Goal: Information Seeking & Learning: Learn about a topic

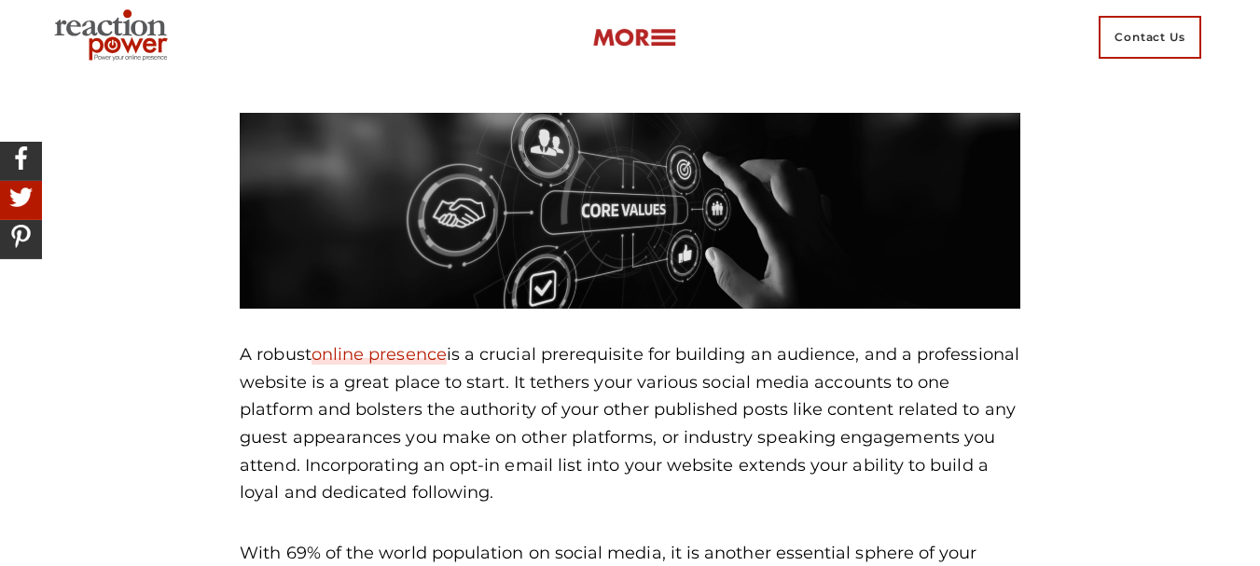
scroll to position [4645, 0]
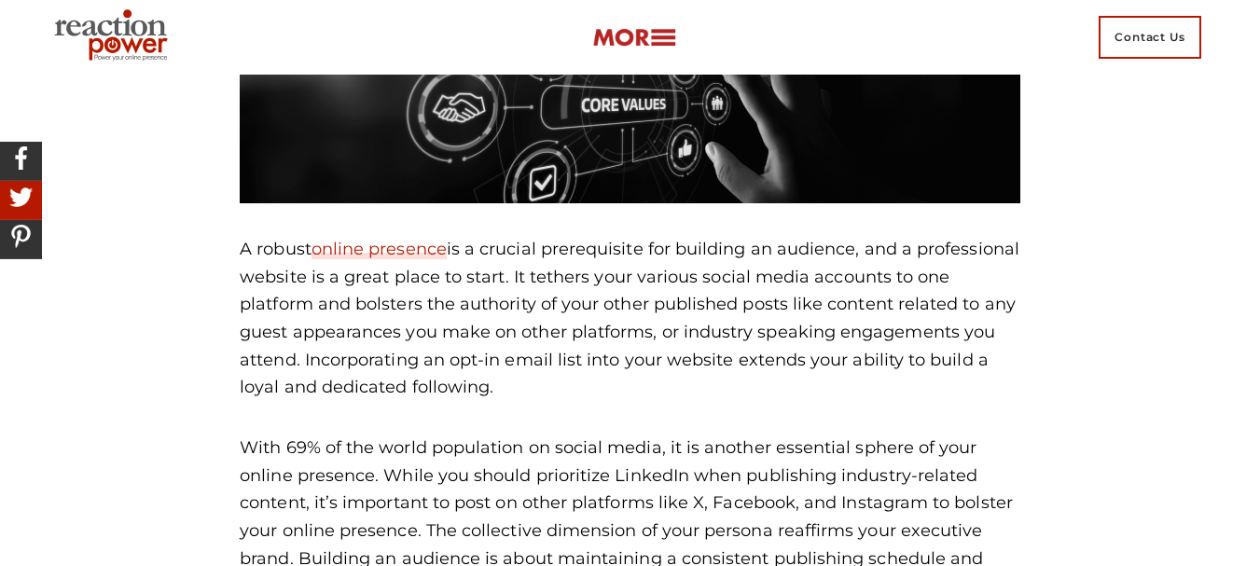
click at [707, 367] on p "A robust online presence is a crucial prerequisite for building an audience, an…" at bounding box center [630, 319] width 781 height 166
click at [478, 353] on p "A robust online presence is a crucial prerequisite for building an audience, an…" at bounding box center [630, 319] width 781 height 166
click at [530, 321] on p "A robust online presence is a crucial prerequisite for building an audience, an…" at bounding box center [630, 319] width 781 height 166
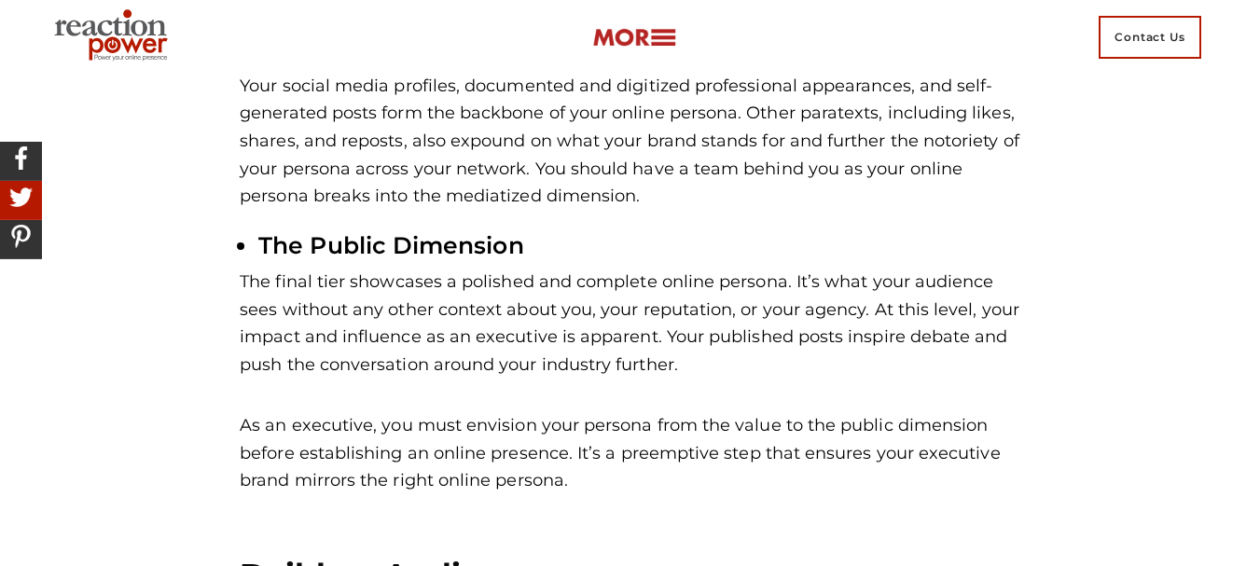
scroll to position [4085, 0]
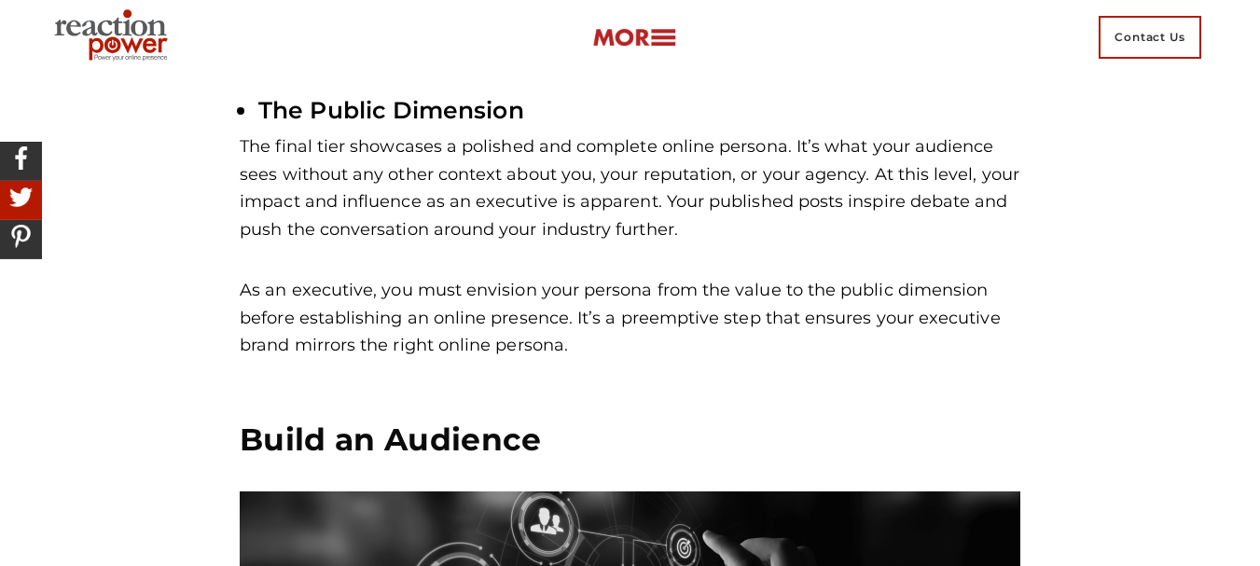
scroll to position [4365, 0]
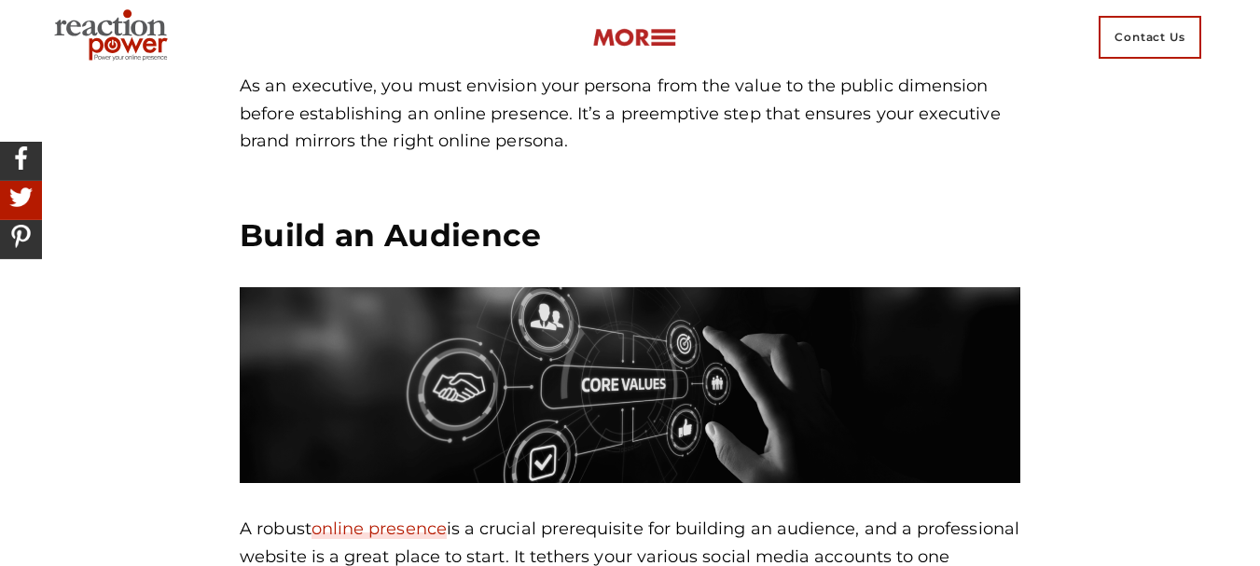
click at [608, 121] on p "As an executive, you must envision your persona from the value to the public di…" at bounding box center [630, 114] width 781 height 83
click at [545, 123] on p "As an executive, you must envision your persona from the value to the public di…" at bounding box center [630, 114] width 781 height 83
click at [545, 112] on p "As an executive, you must envision your persona from the value to the public di…" at bounding box center [630, 114] width 781 height 83
click at [477, 117] on p "As an executive, you must envision your persona from the value to the public di…" at bounding box center [630, 114] width 781 height 83
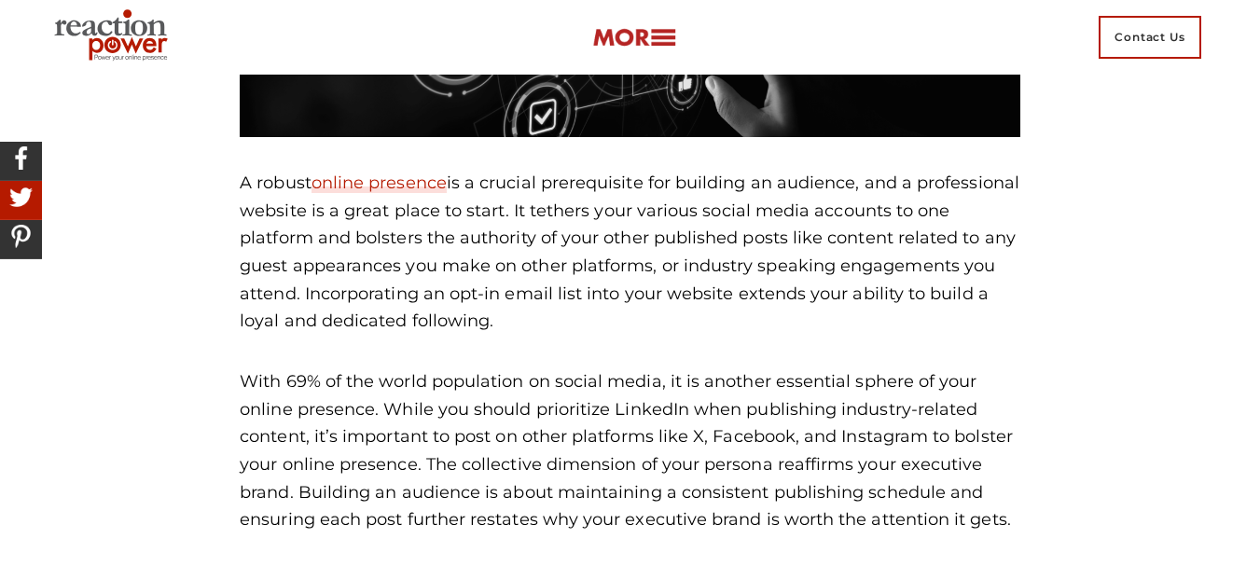
scroll to position [4738, 0]
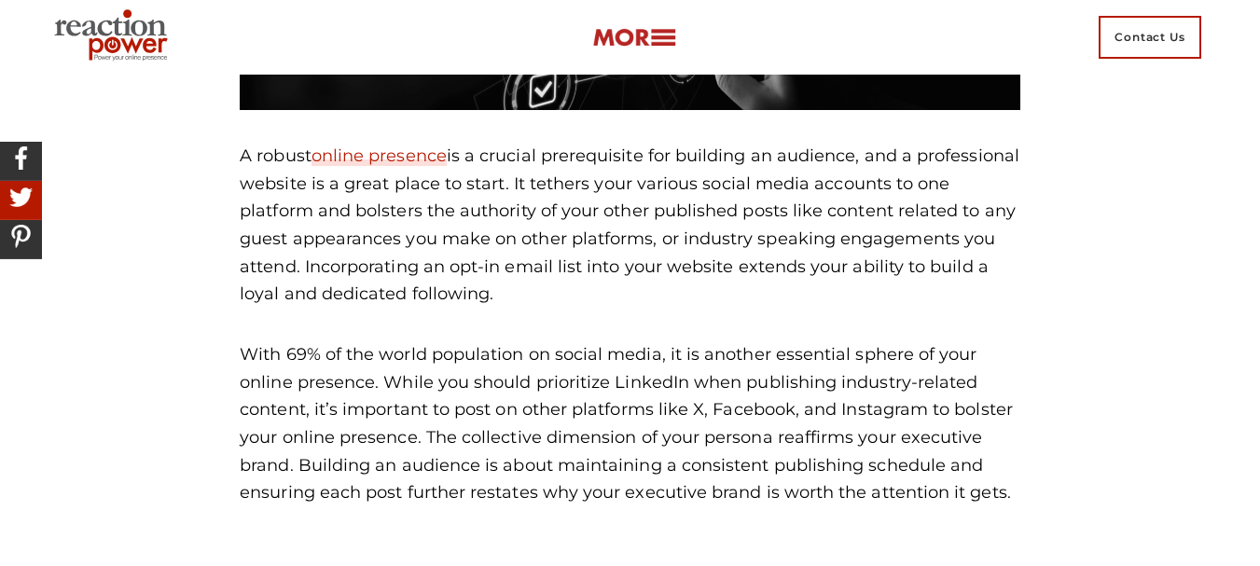
click at [591, 228] on p "A robust online presence is a crucial prerequisite for building an audience, an…" at bounding box center [630, 226] width 781 height 166
click at [493, 254] on p "A robust online presence is a crucial prerequisite for building an audience, an…" at bounding box center [630, 226] width 781 height 166
click at [579, 301] on div "Build an Audience A robust online presence is a crucial prerequisite for buildi…" at bounding box center [630, 175] width 781 height 664
click at [578, 341] on p "With 69% of the world population on social media, it is another essential spher…" at bounding box center [630, 424] width 781 height 166
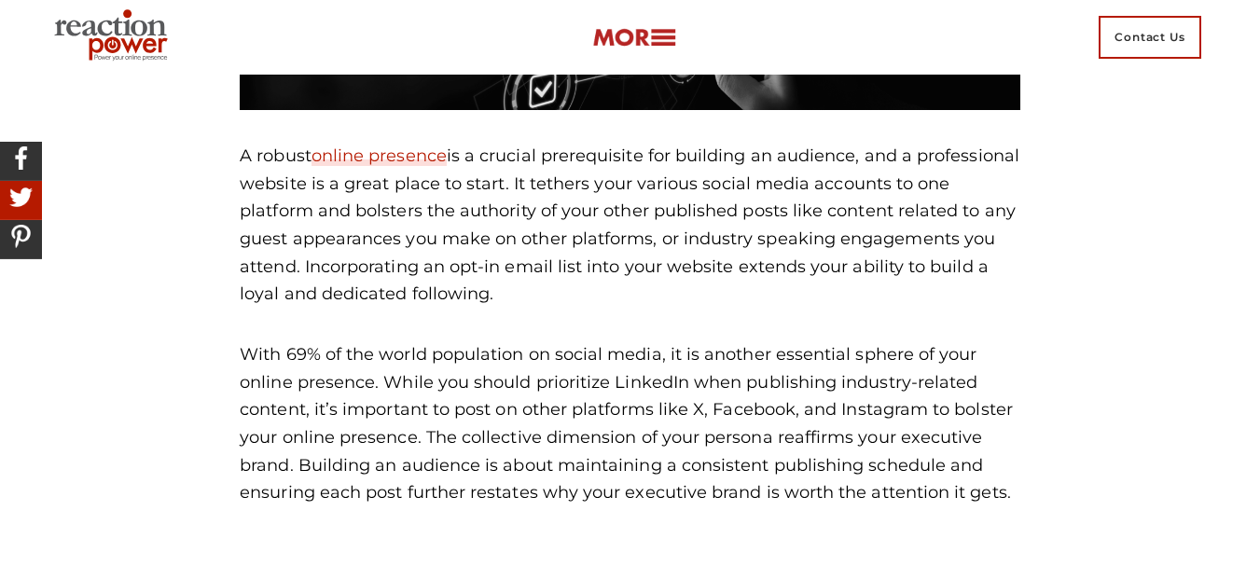
click at [742, 341] on p "With 69% of the world population on social media, it is another essential spher…" at bounding box center [630, 424] width 781 height 166
click at [727, 379] on p "With 69% of the world population on social media, it is another essential spher…" at bounding box center [630, 424] width 781 height 166
click at [528, 385] on p "With 69% of the world population on social media, it is another essential spher…" at bounding box center [630, 424] width 781 height 166
click at [611, 382] on p "With 69% of the world population on social media, it is another essential spher…" at bounding box center [630, 424] width 781 height 166
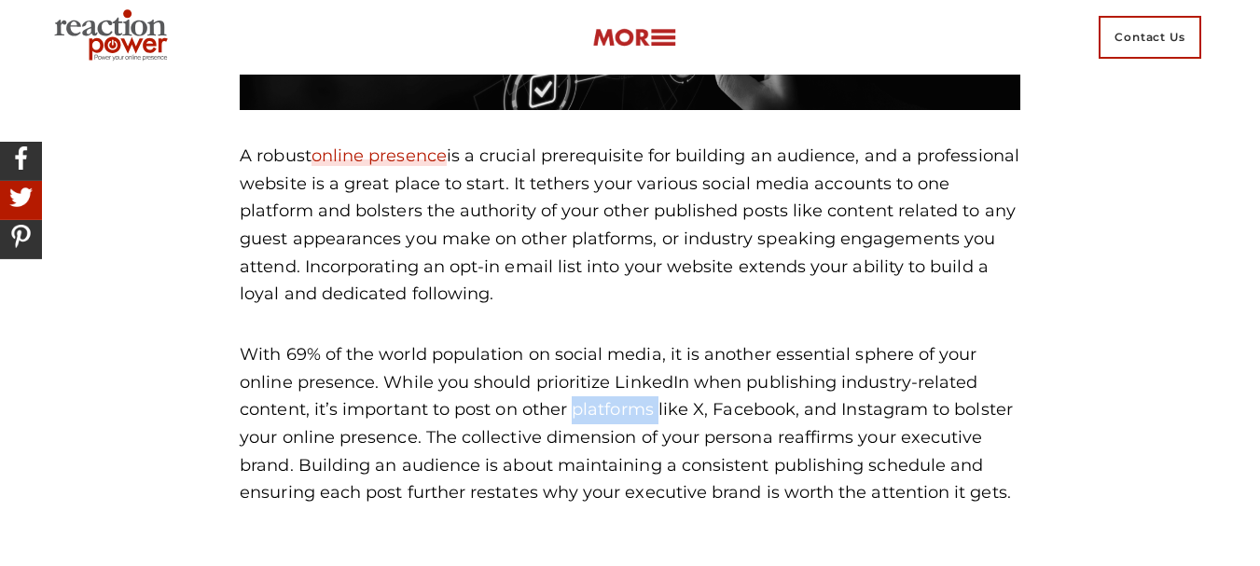
click at [611, 382] on p "With 69% of the world population on social media, it is another essential spher…" at bounding box center [630, 424] width 781 height 166
click at [712, 382] on p "With 69% of the world population on social media, it is another essential spher…" at bounding box center [630, 424] width 781 height 166
click at [794, 383] on p "With 69% of the world population on social media, it is another essential spher…" at bounding box center [630, 424] width 781 height 166
click at [484, 305] on div "Build an Audience A robust online presence is a crucial prerequisite for buildi…" at bounding box center [630, 175] width 781 height 664
click at [486, 341] on p "With 69% of the world population on social media, it is another essential spher…" at bounding box center [630, 424] width 781 height 166
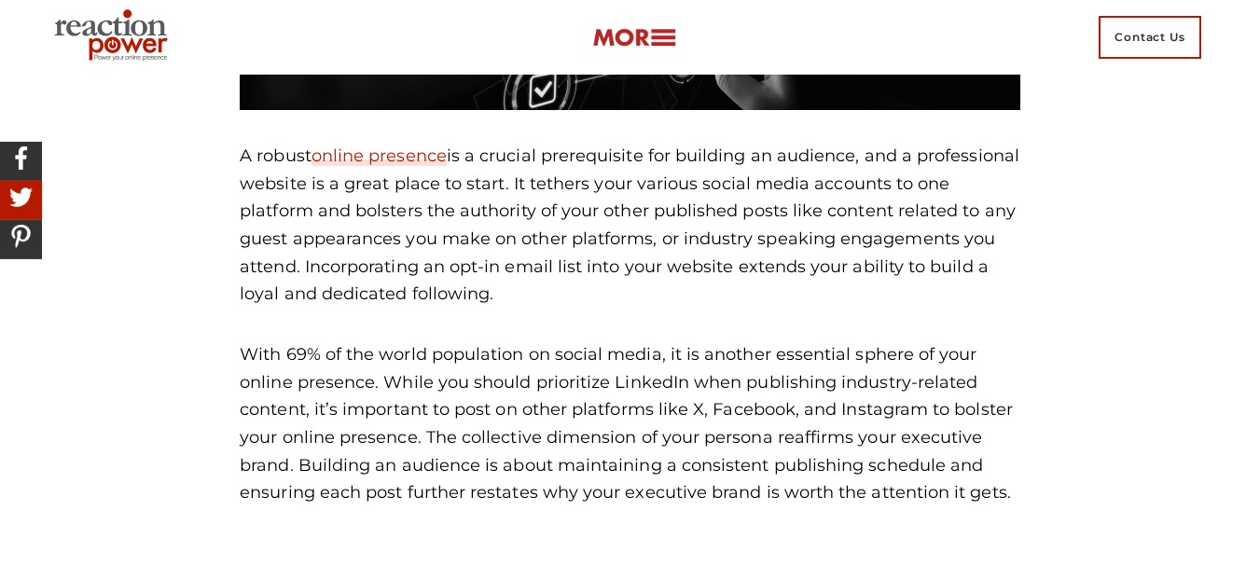
click at [412, 341] on p "With 69% of the world population on social media, it is another essential spher…" at bounding box center [630, 424] width 781 height 166
click at [514, 341] on p "With 69% of the world population on social media, it is another essential spher…" at bounding box center [630, 424] width 781 height 166
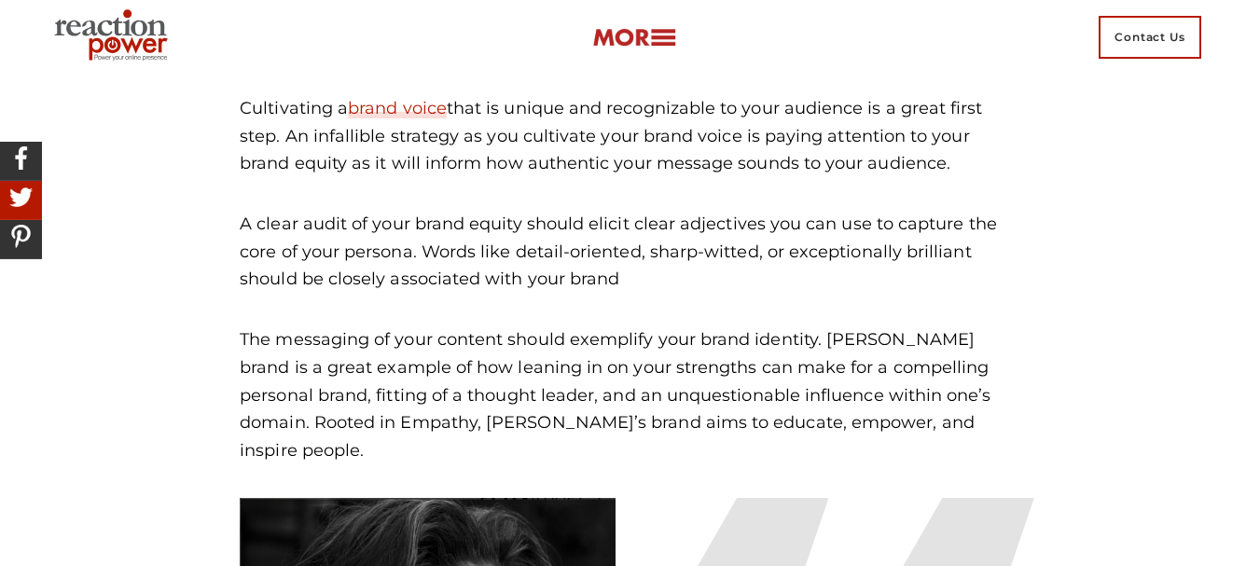
scroll to position [5577, 0]
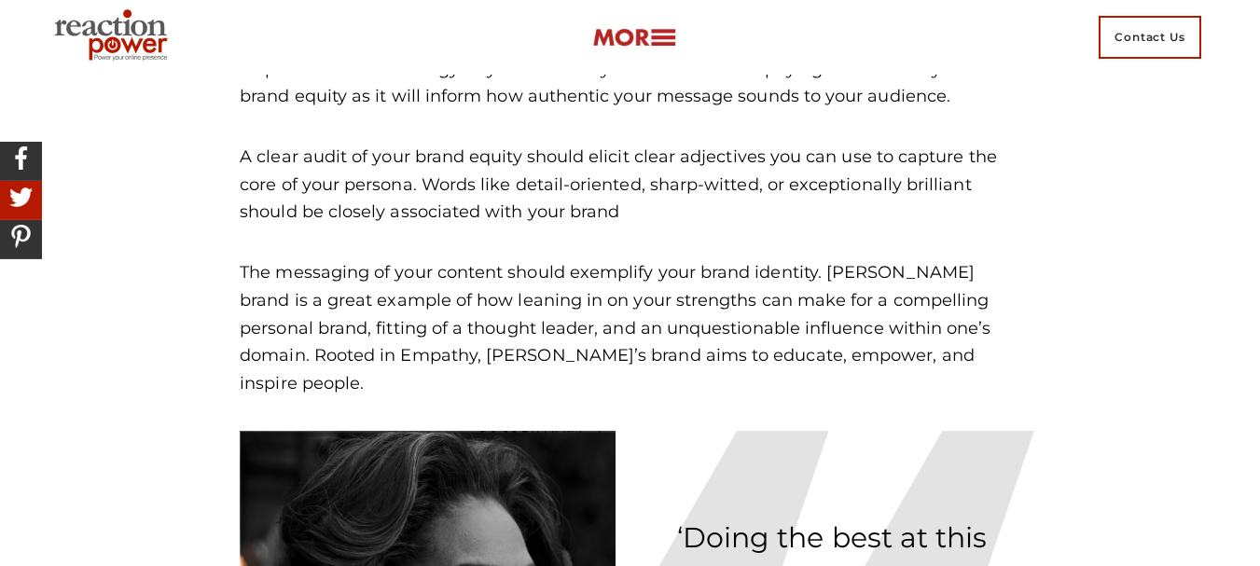
click at [574, 265] on p "The messaging of your content should exemplify your brand identity. [PERSON_NAM…" at bounding box center [630, 328] width 781 height 138
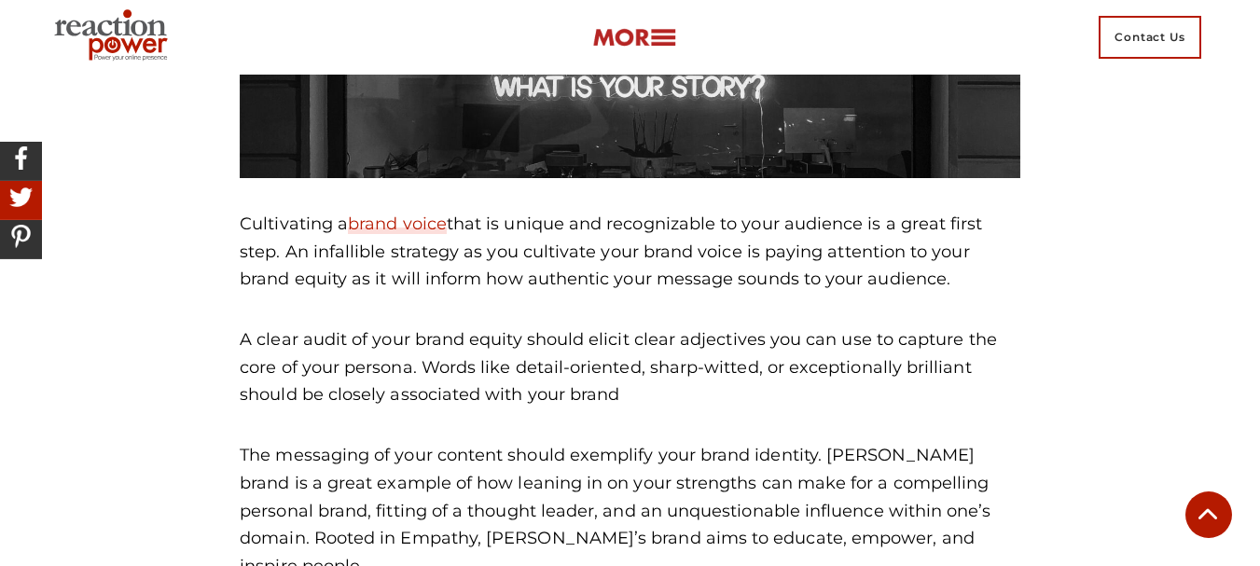
scroll to position [5391, 0]
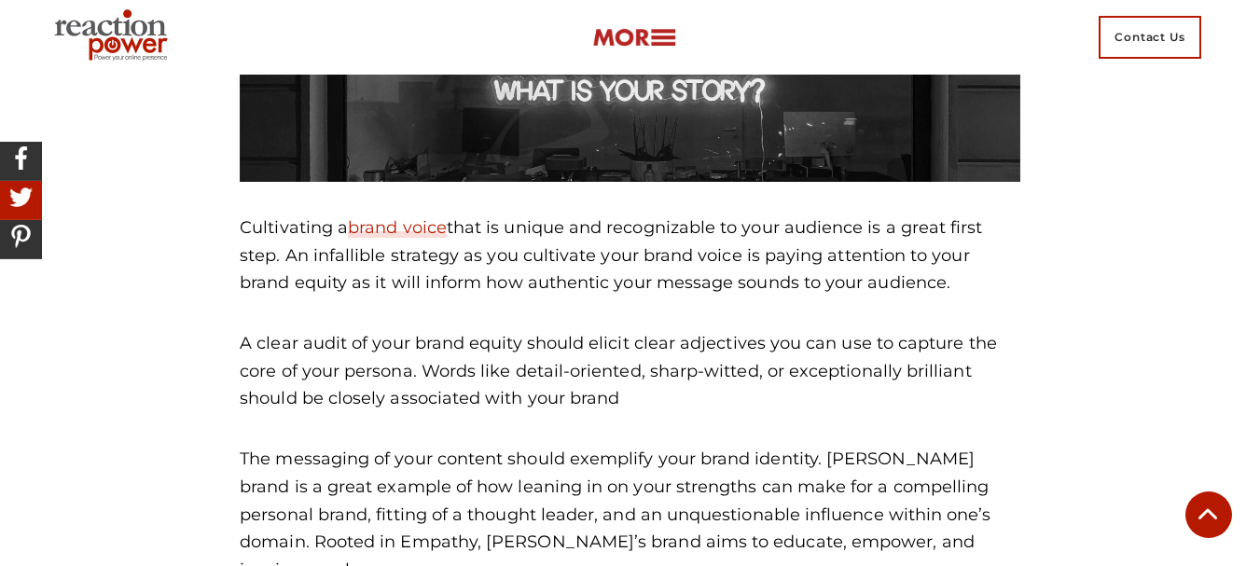
click at [486, 283] on div "Lean in on Your Strengths Cultivating a brand voice that is unique and recogniz…" at bounding box center [630, 478] width 781 height 1127
click at [482, 344] on p "A clear audit of your brand equity should elicit clear adjectives you can use t…" at bounding box center [630, 371] width 781 height 83
click at [691, 330] on p "A clear audit of your brand equity should elicit clear adjectives you can use t…" at bounding box center [630, 371] width 781 height 83
click at [492, 330] on p "A clear audit of your brand equity should elicit clear adjectives you can use t…" at bounding box center [630, 371] width 781 height 83
click at [601, 268] on p "Cultivating a brand voice that is unique and recognizable to your audience is a…" at bounding box center [630, 256] width 781 height 83
